Goal: Book appointment/travel/reservation

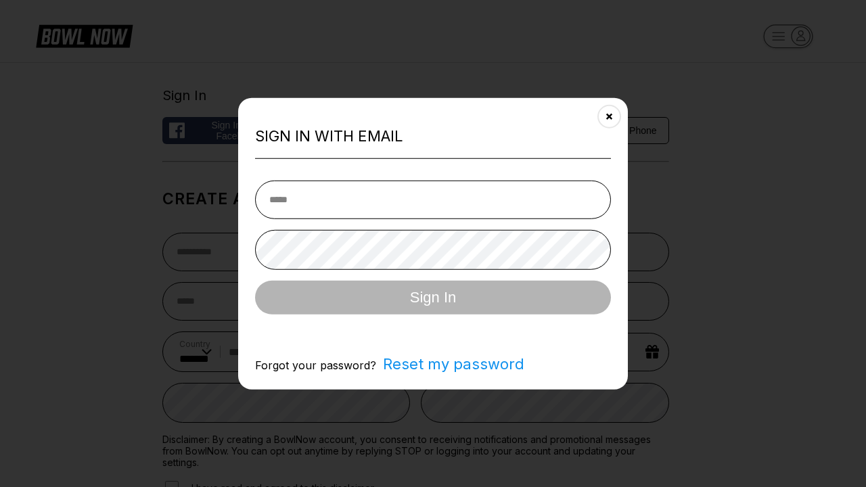
select select "**"
type input "**********"
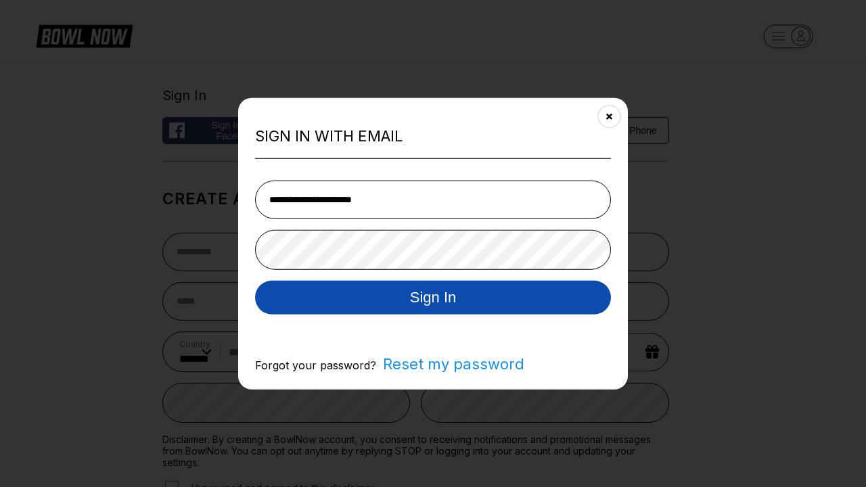
click at [433, 298] on button "Sign In" at bounding box center [433, 297] width 356 height 34
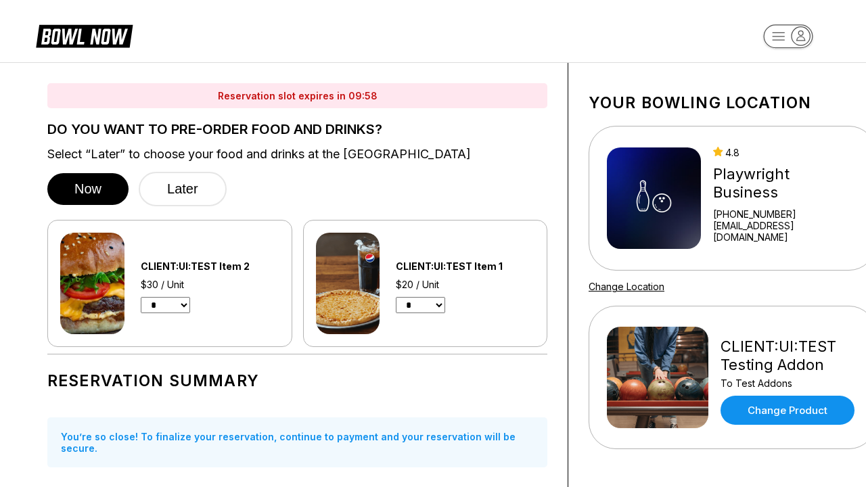
scroll to position [840, 0]
